Goal: Find specific page/section: Find specific page/section

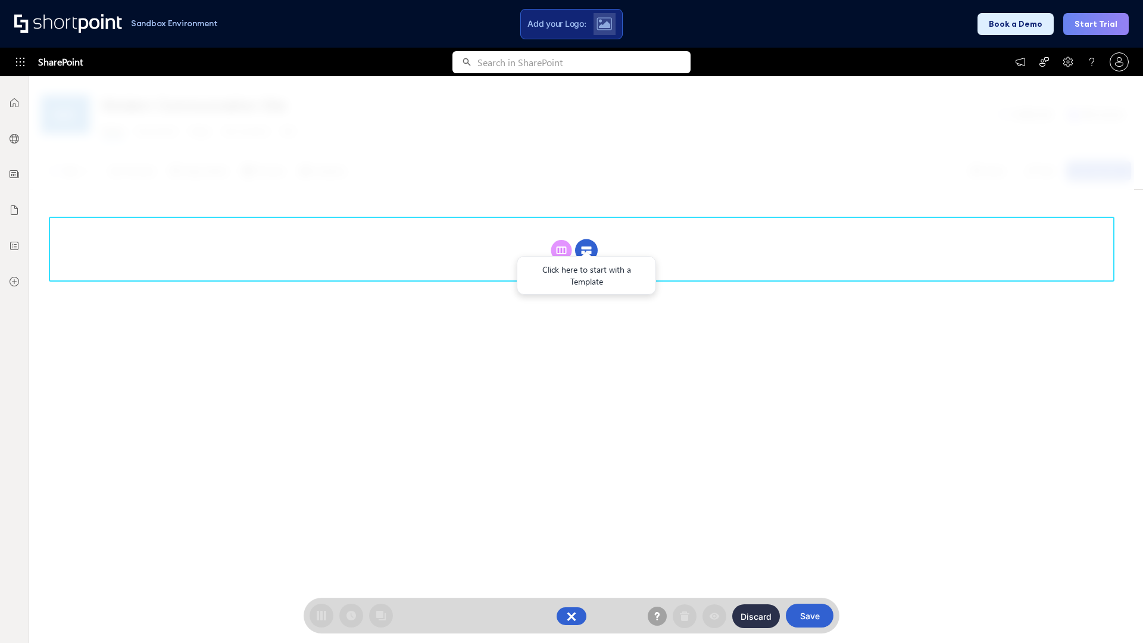
click at [586, 250] on circle at bounding box center [586, 250] width 23 height 23
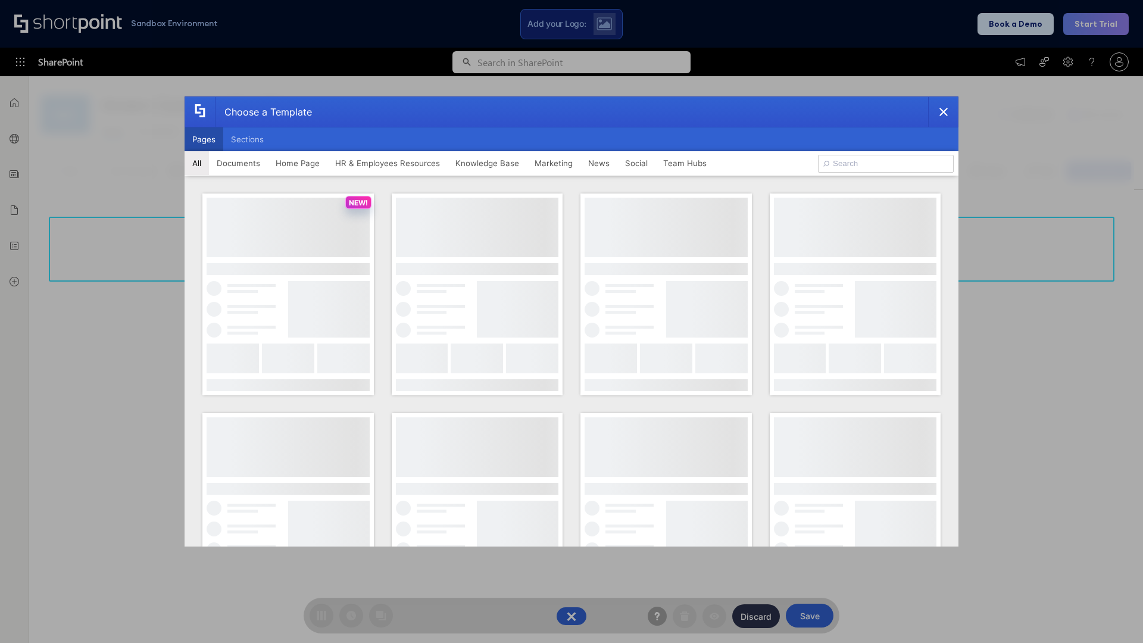
click at [204, 139] on button "Pages" at bounding box center [204, 139] width 39 height 24
type input "Intranet Layout 4"
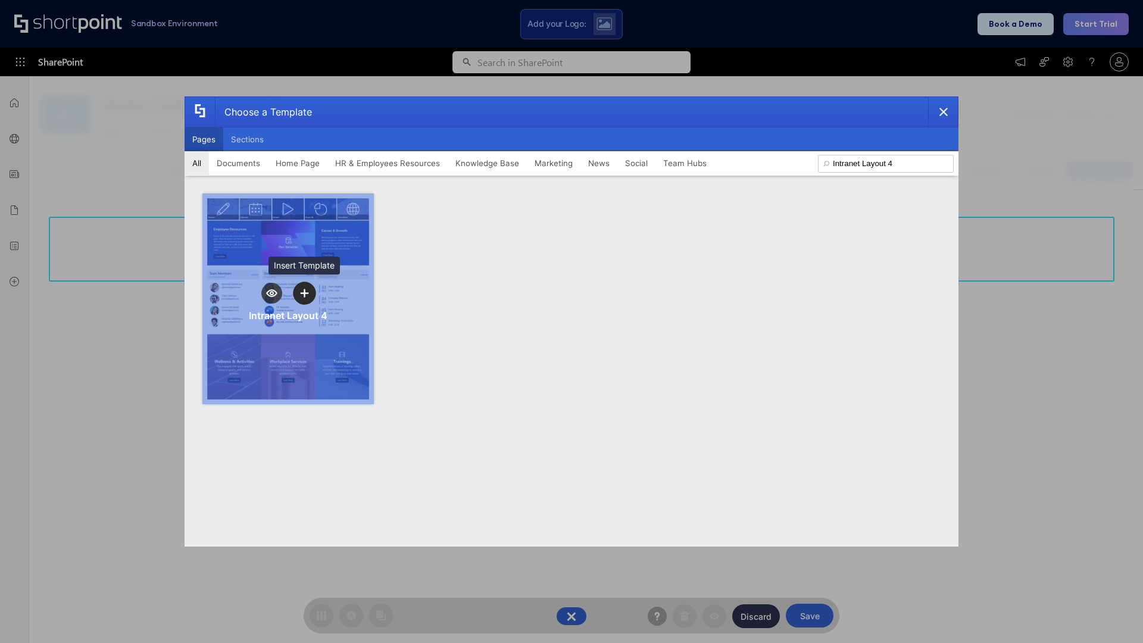
click at [304, 293] on icon "template selector" at bounding box center [304, 293] width 8 height 8
